Goal: Transaction & Acquisition: Purchase product/service

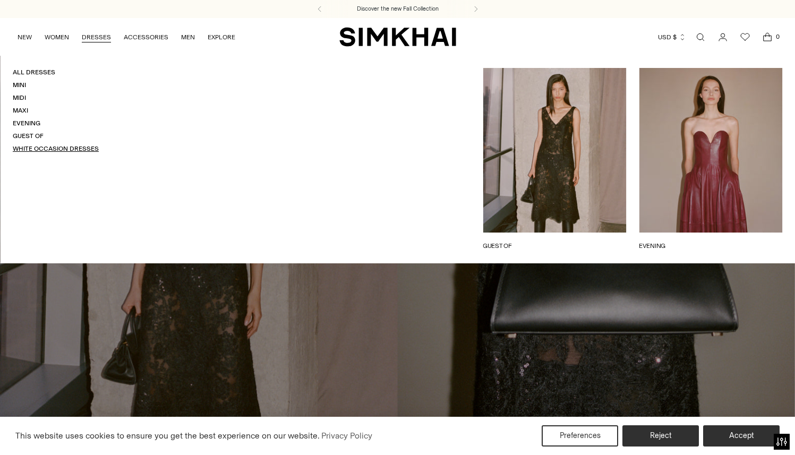
click at [87, 148] on link "White Occasion Dresses" at bounding box center [56, 148] width 86 height 7
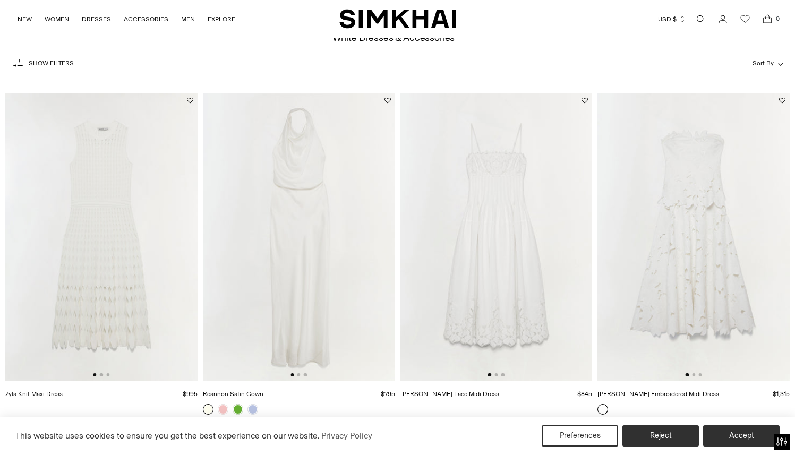
scroll to position [61, 0]
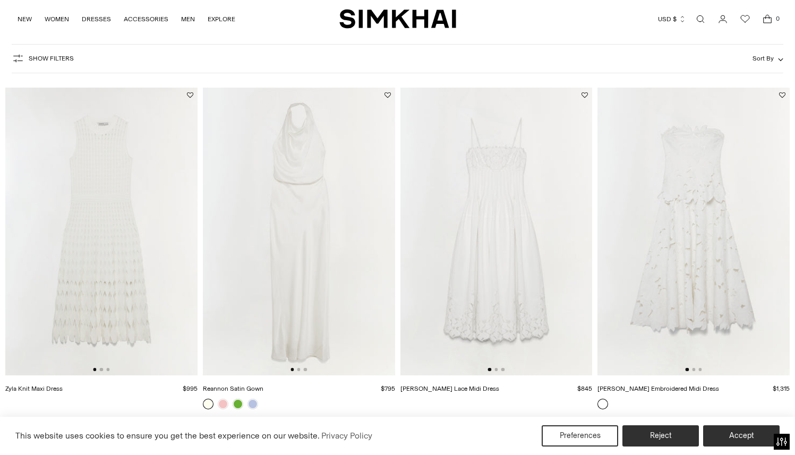
click at [177, 229] on img at bounding box center [101, 232] width 192 height 288
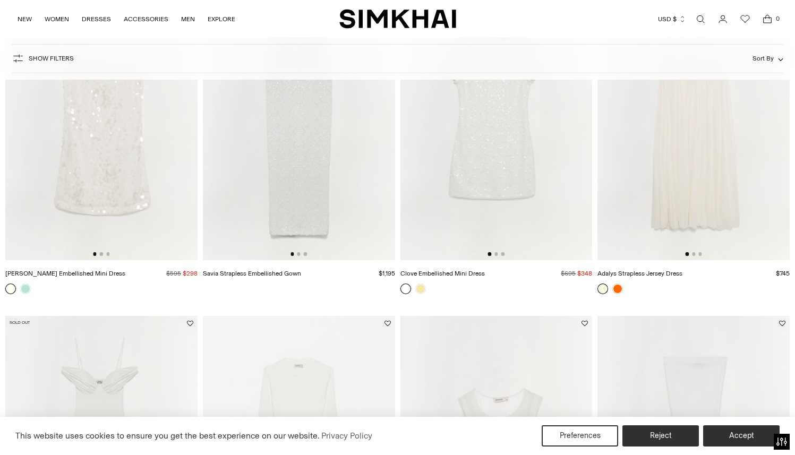
scroll to position [2771, 0]
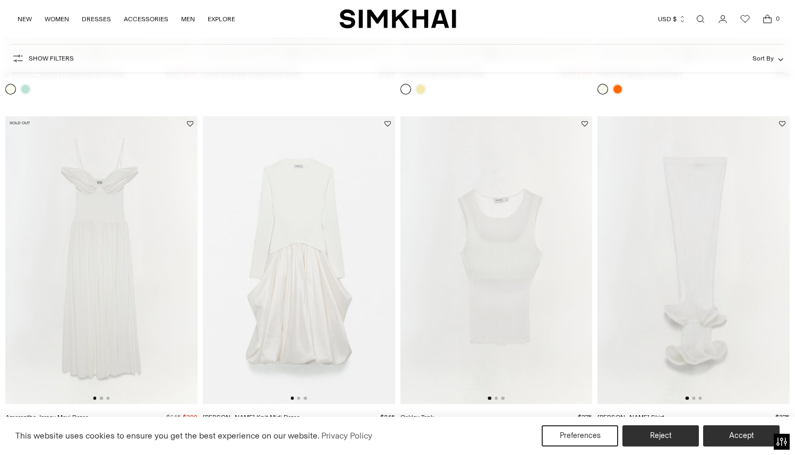
click at [110, 215] on img at bounding box center [101, 260] width 192 height 288
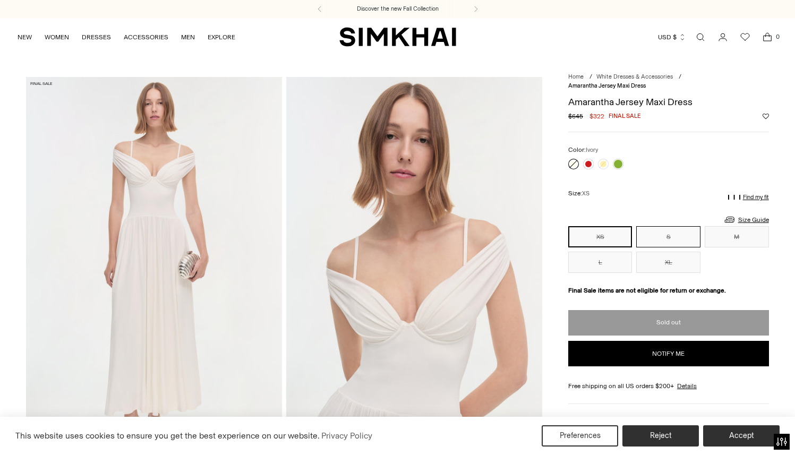
click at [661, 235] on button "S" at bounding box center [668, 236] width 64 height 21
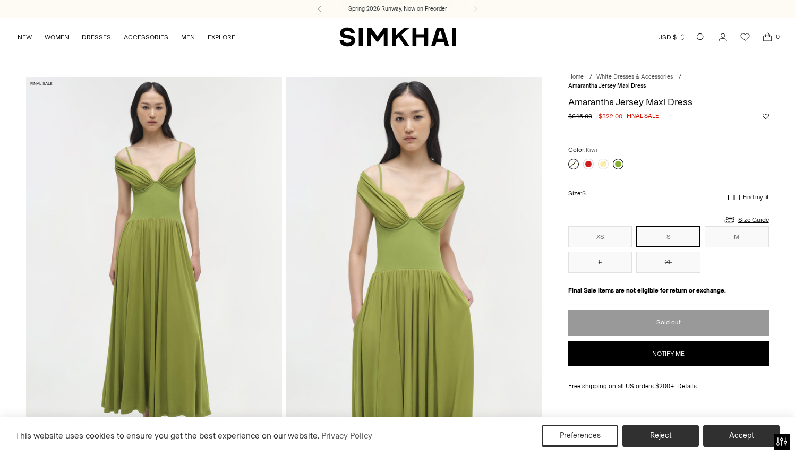
click at [615, 163] on link at bounding box center [618, 164] width 11 height 11
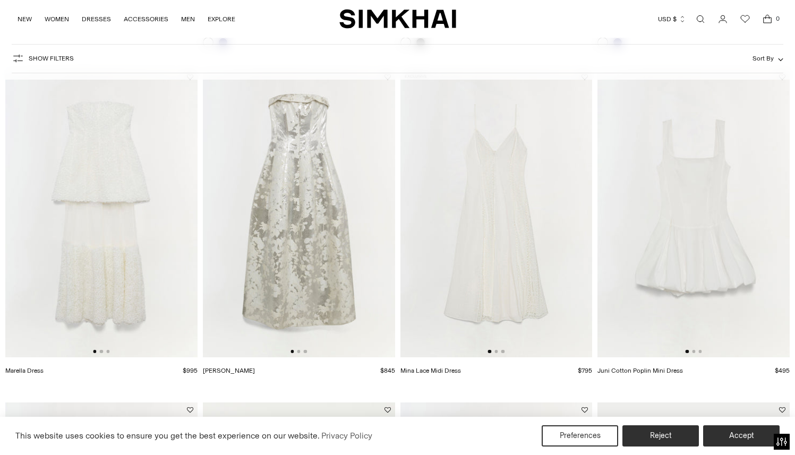
scroll to position [1106, 0]
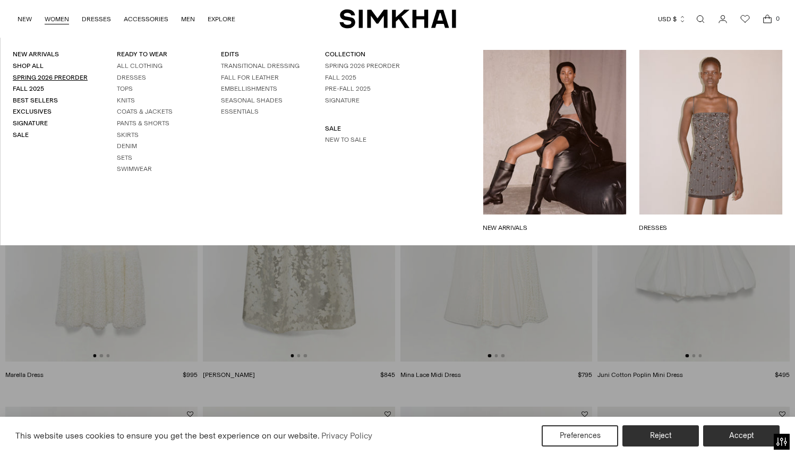
click at [55, 76] on link "Spring 2026 Preorder" at bounding box center [50, 77] width 75 height 7
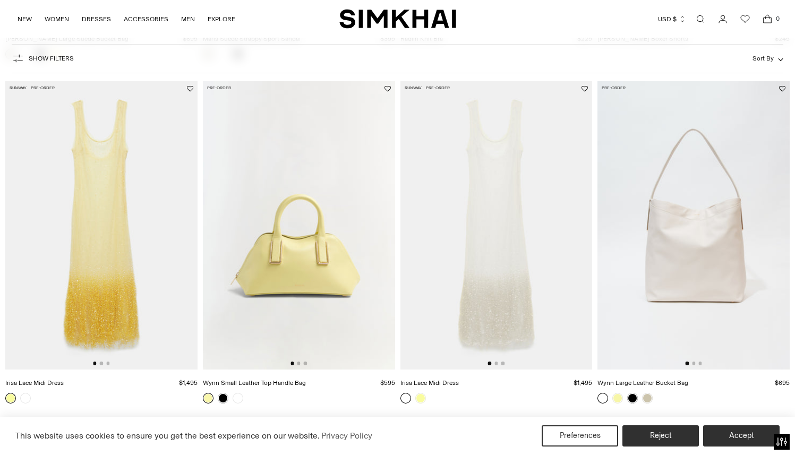
scroll to position [742, 0]
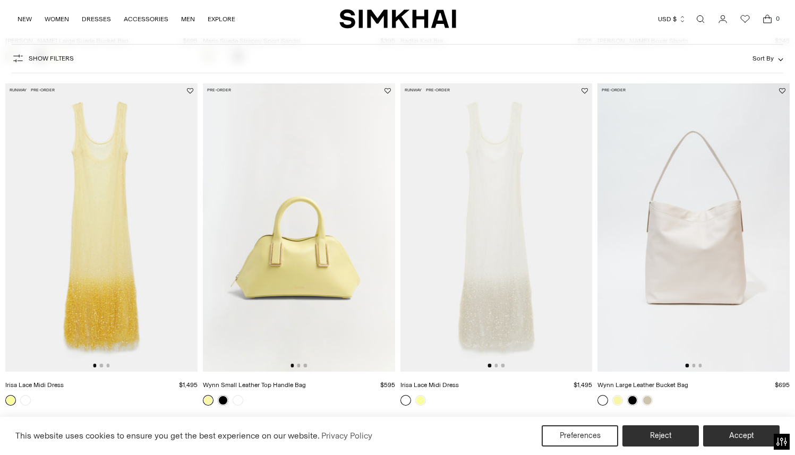
click at [462, 218] on img at bounding box center [496, 227] width 192 height 288
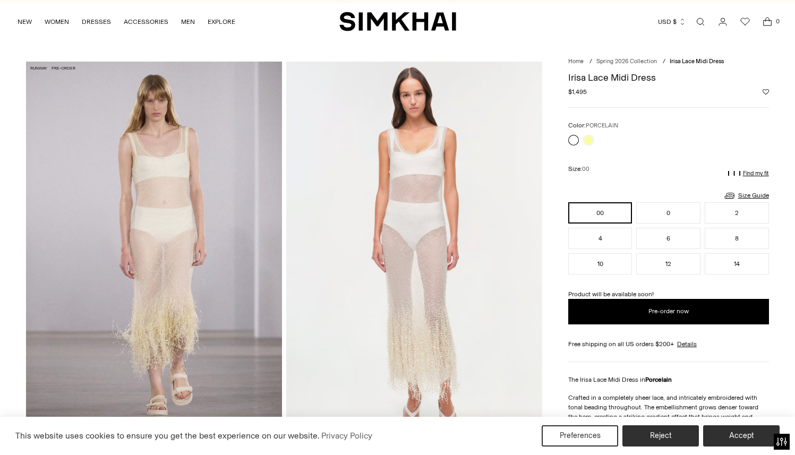
scroll to position [51, 0]
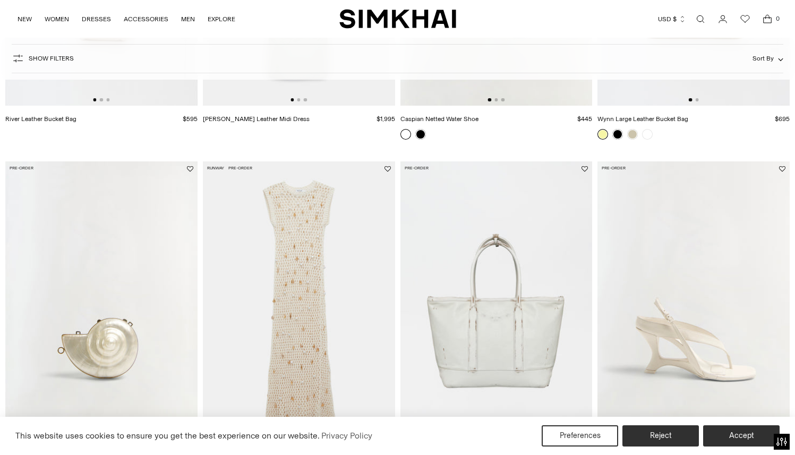
scroll to position [1432, 0]
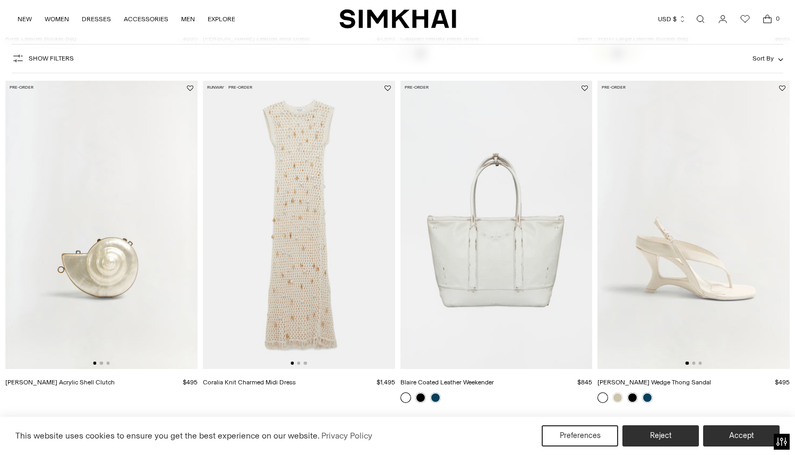
click at [303, 255] on img at bounding box center [299, 225] width 192 height 288
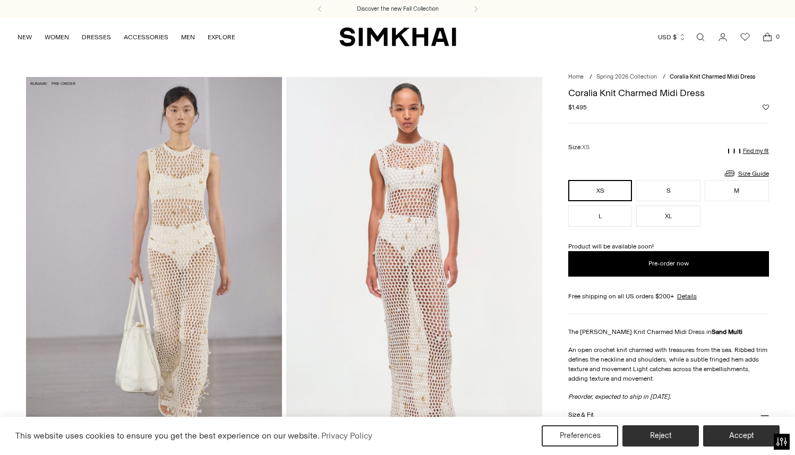
click at [209, 256] on img at bounding box center [154, 268] width 256 height 383
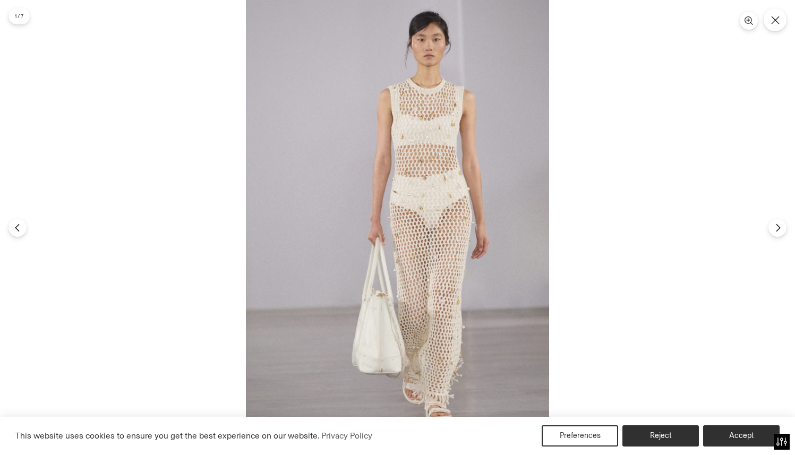
click at [445, 233] on img at bounding box center [397, 227] width 303 height 455
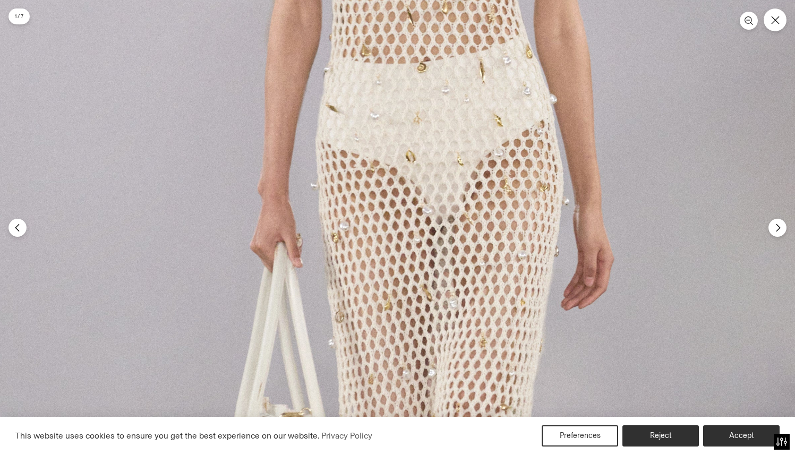
click at [445, 233] on img at bounding box center [340, 215] width 910 height 1365
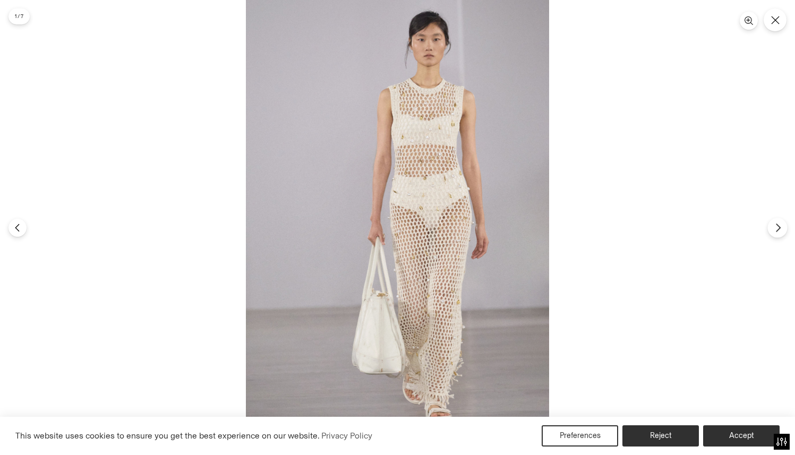
click at [774, 223] on icon "Next" at bounding box center [778, 228] width 10 height 10
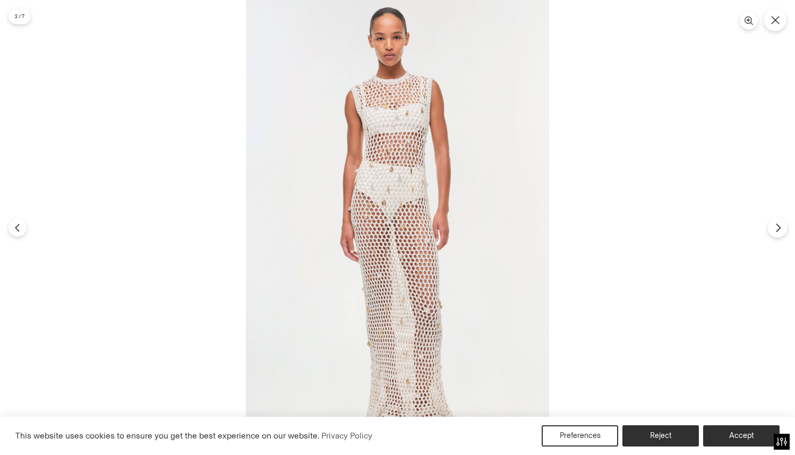
click at [774, 223] on icon "Next" at bounding box center [778, 228] width 10 height 10
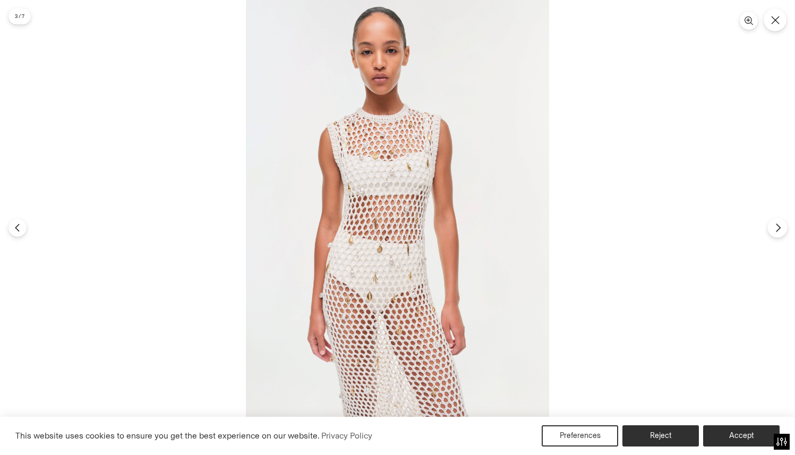
click at [774, 223] on icon "Next" at bounding box center [778, 228] width 10 height 10
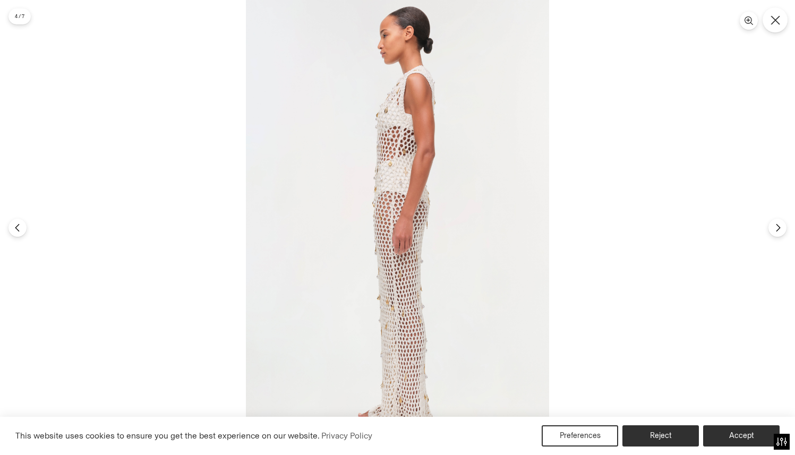
click at [775, 28] on button "Close" at bounding box center [774, 19] width 25 height 25
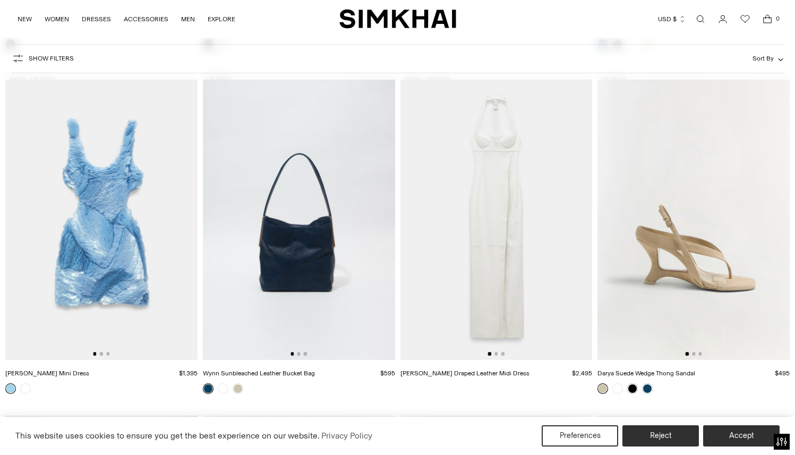
scroll to position [4545, 0]
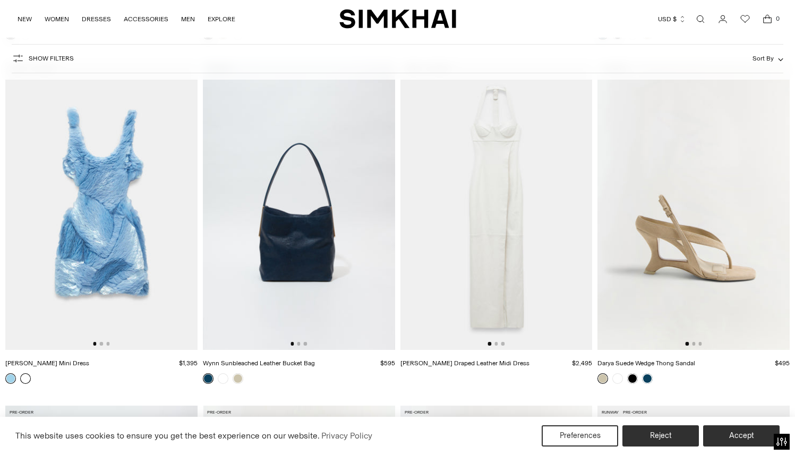
click at [27, 377] on link at bounding box center [25, 378] width 11 height 11
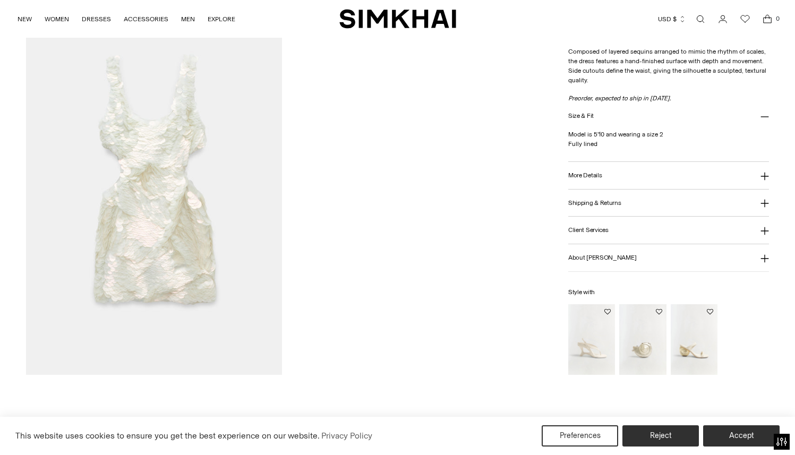
scroll to position [1257, 0]
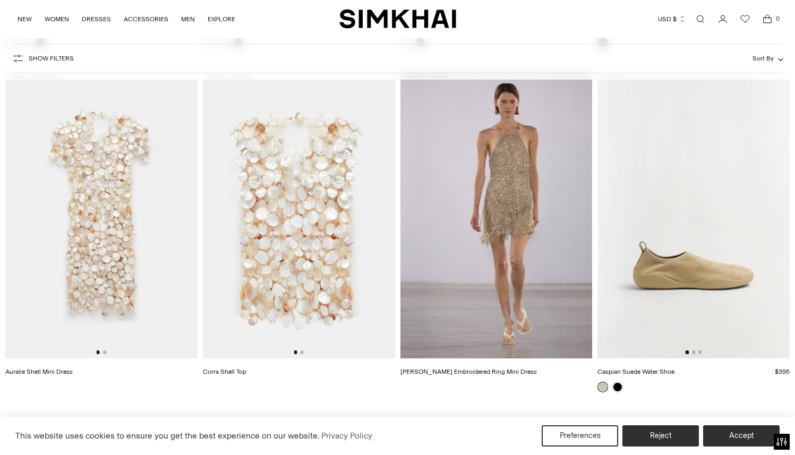
scroll to position [6262, 0]
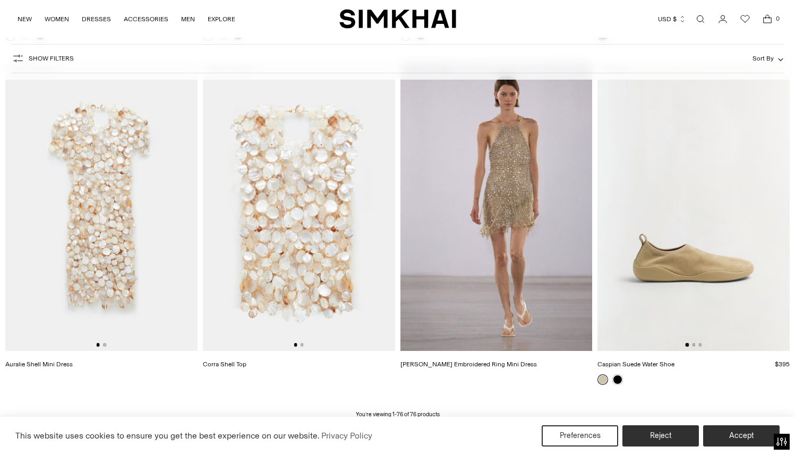
click at [253, 213] on img at bounding box center [299, 207] width 192 height 288
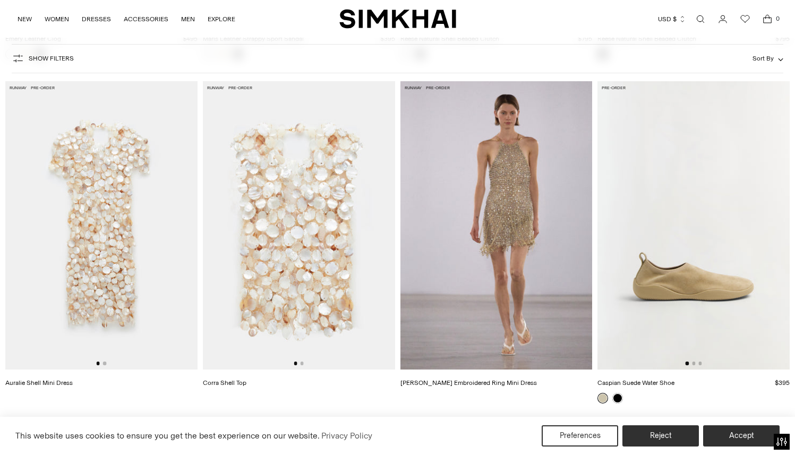
scroll to position [6240, 0]
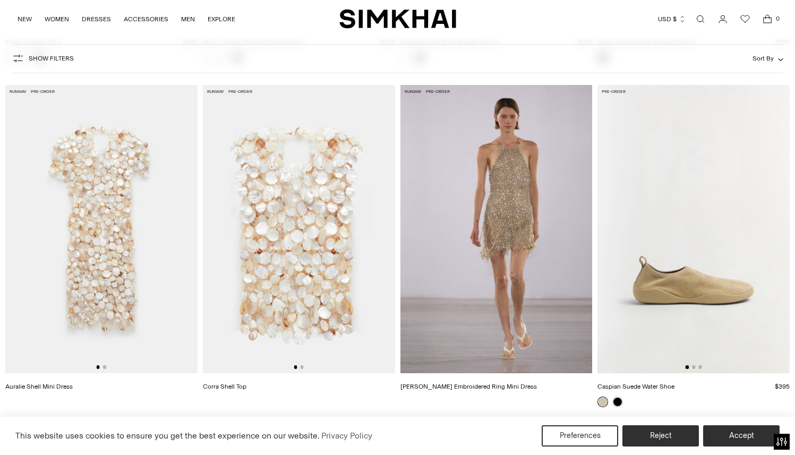
click at [107, 220] on img at bounding box center [101, 229] width 192 height 288
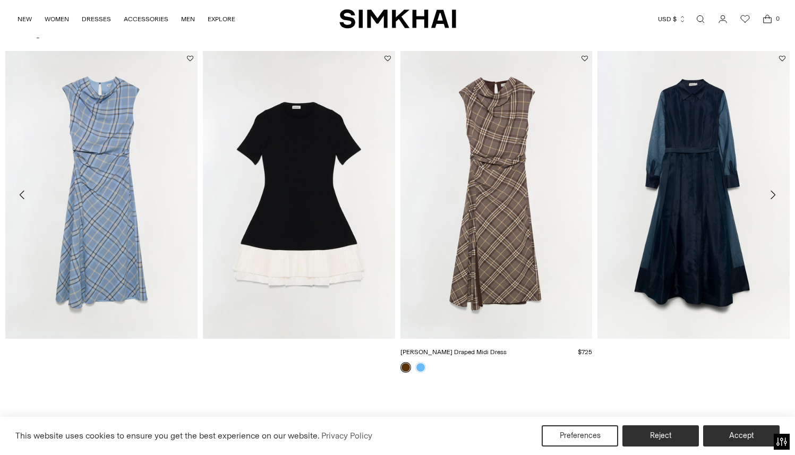
scroll to position [1054, 0]
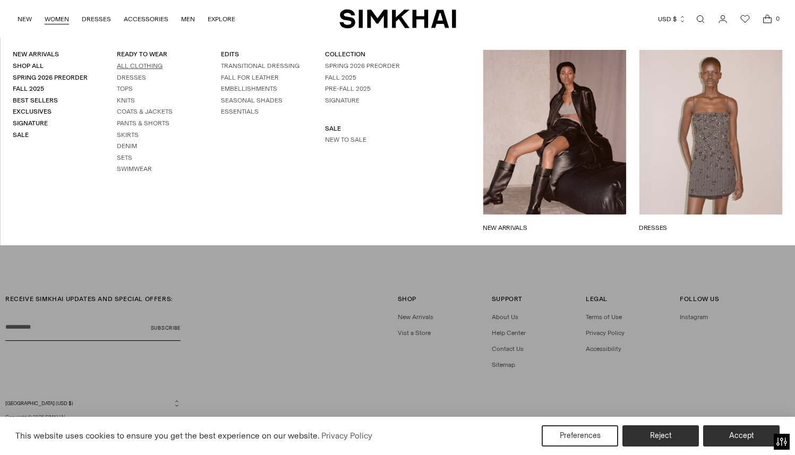
click at [137, 66] on link "All Clothing" at bounding box center [140, 65] width 46 height 7
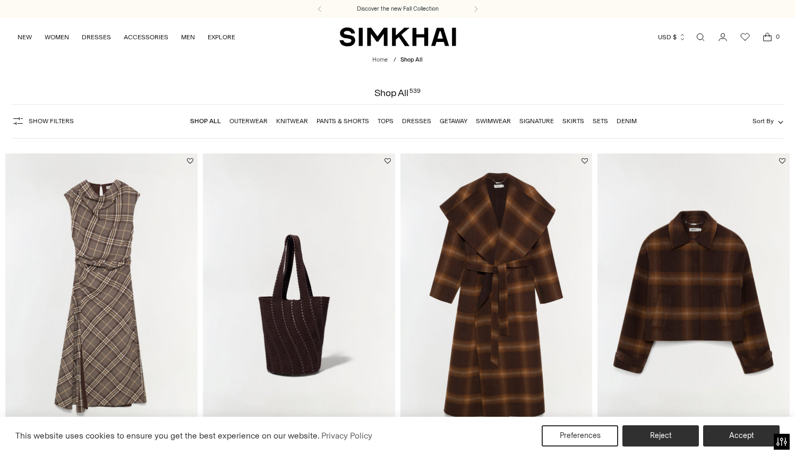
click at [46, 120] on span "Show Filters" at bounding box center [51, 120] width 45 height 7
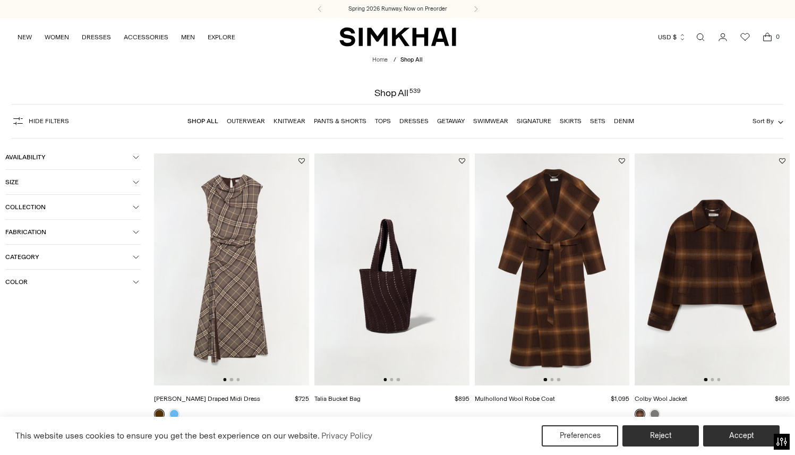
click at [58, 282] on span "Color" at bounding box center [68, 281] width 127 height 7
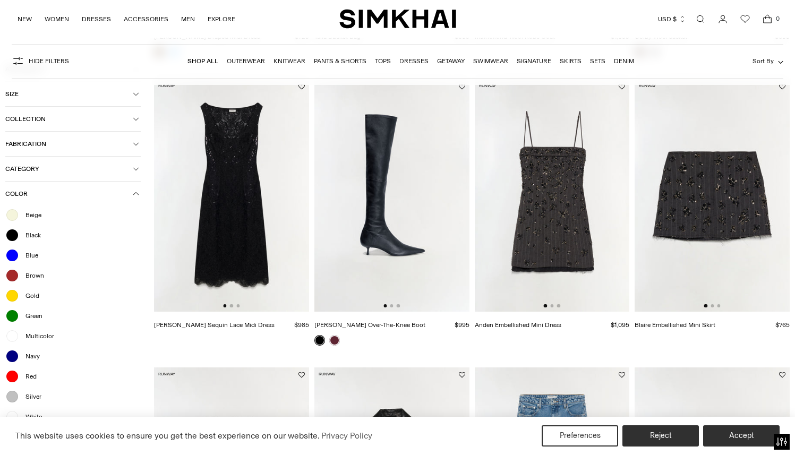
scroll to position [411, 0]
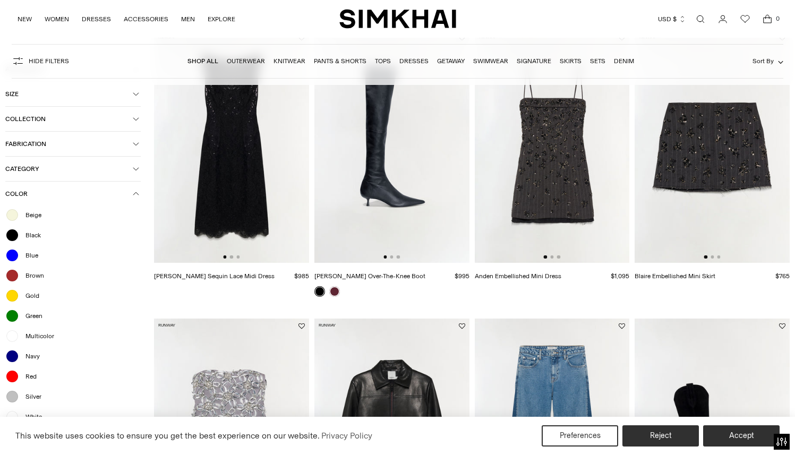
click at [29, 415] on span "White" at bounding box center [30, 417] width 23 height 10
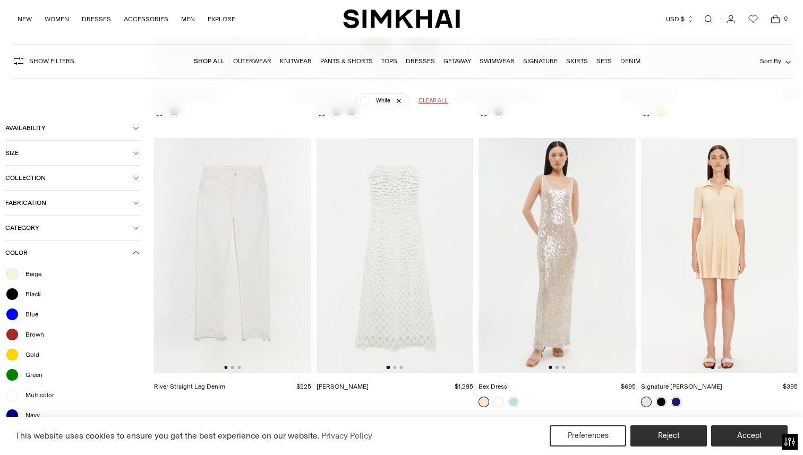
scroll to position [4967, 0]
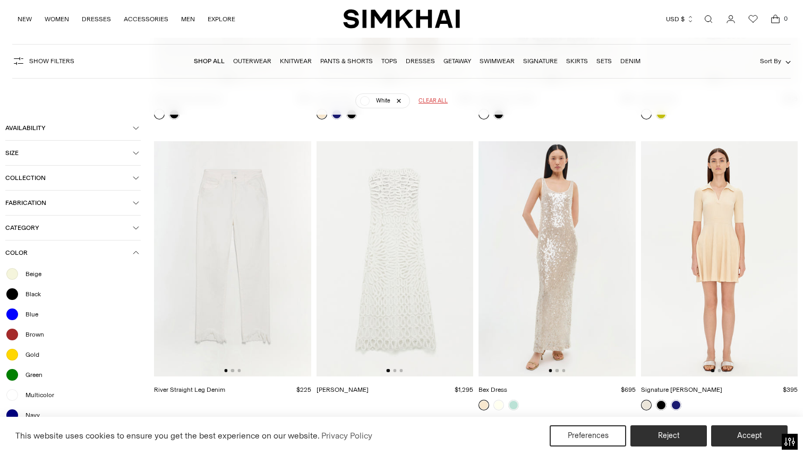
click at [563, 256] on img at bounding box center [556, 258] width 157 height 235
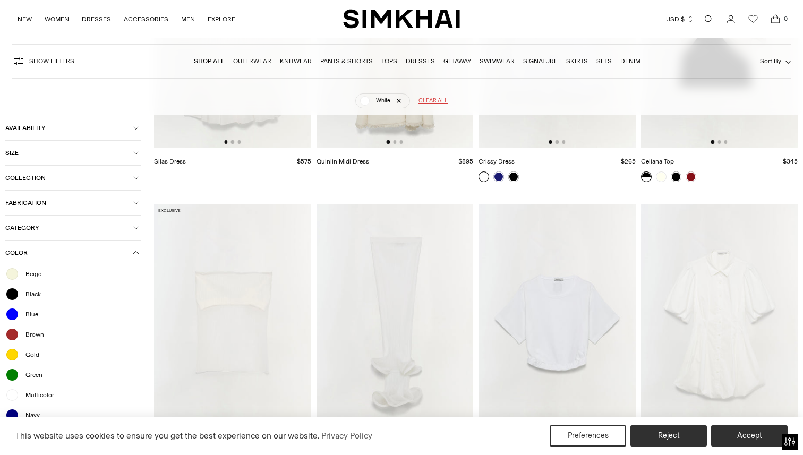
scroll to position [1976, 0]
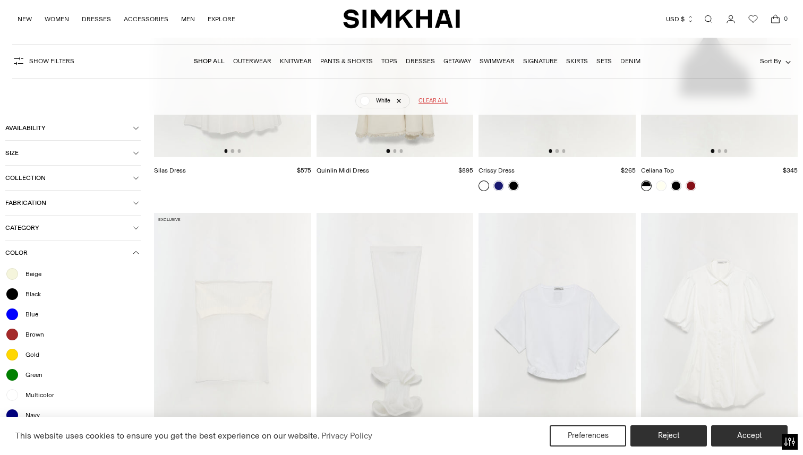
click at [385, 315] on img at bounding box center [394, 330] width 157 height 235
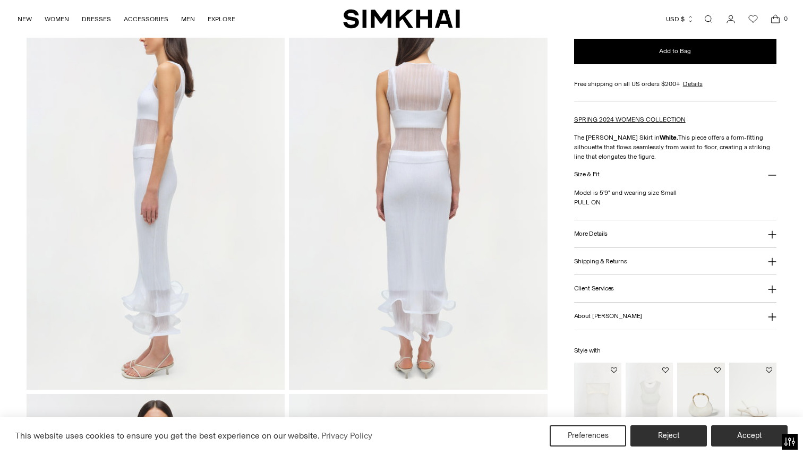
scroll to position [468, 0]
